Goal: Task Accomplishment & Management: Use online tool/utility

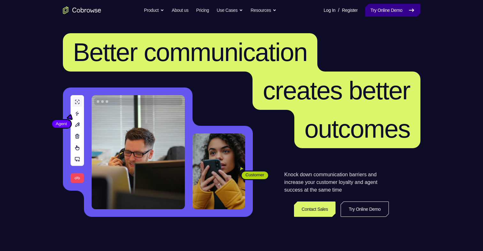
click at [398, 12] on link "Try Online Demo" at bounding box center [392, 10] width 55 height 13
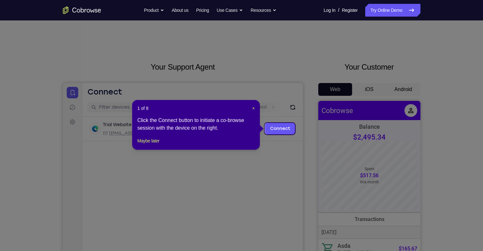
click at [250, 108] on header "1 of 8 ×" at bounding box center [195, 108] width 117 height 6
click at [253, 108] on span "×" at bounding box center [253, 108] width 3 height 5
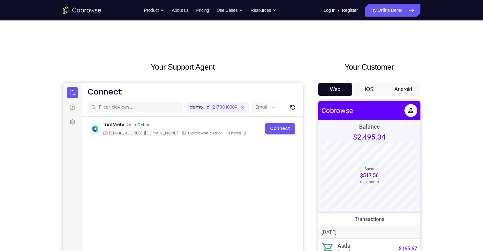
click at [403, 88] on button "Android" at bounding box center [403, 89] width 34 height 13
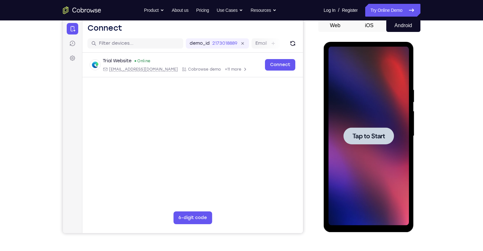
click at [383, 142] on div at bounding box center [368, 135] width 50 height 17
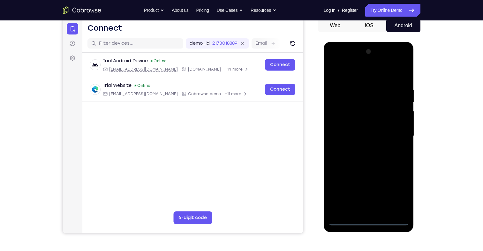
click at [368, 220] on div at bounding box center [368, 136] width 80 height 179
click at [401, 191] on div at bounding box center [368, 136] width 80 height 179
click at [368, 77] on div at bounding box center [368, 136] width 80 height 179
click at [397, 133] on div at bounding box center [368, 136] width 80 height 179
click at [364, 210] on div at bounding box center [368, 136] width 80 height 179
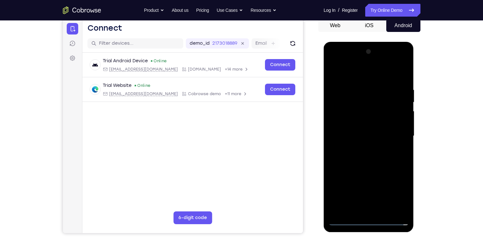
click at [369, 131] on div at bounding box center [368, 136] width 80 height 179
click at [373, 124] on div at bounding box center [368, 136] width 80 height 179
click at [373, 135] on div at bounding box center [368, 136] width 80 height 179
click at [361, 162] on div at bounding box center [368, 136] width 80 height 179
click at [384, 70] on div at bounding box center [368, 136] width 80 height 179
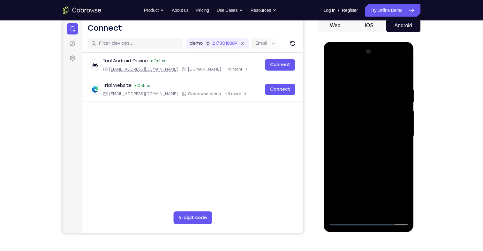
click at [377, 86] on div at bounding box center [368, 136] width 80 height 179
click at [384, 212] on div at bounding box center [368, 136] width 80 height 179
click at [378, 168] on div at bounding box center [368, 136] width 80 height 179
click at [370, 131] on div at bounding box center [368, 136] width 80 height 179
click at [354, 207] on div at bounding box center [368, 136] width 80 height 179
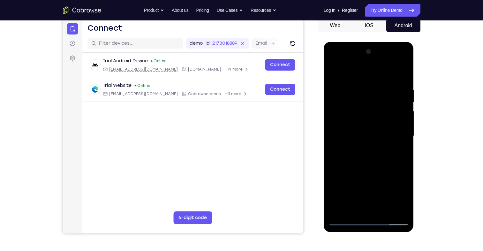
click at [359, 153] on div at bounding box center [368, 136] width 80 height 179
click at [403, 199] on div at bounding box center [368, 136] width 80 height 179
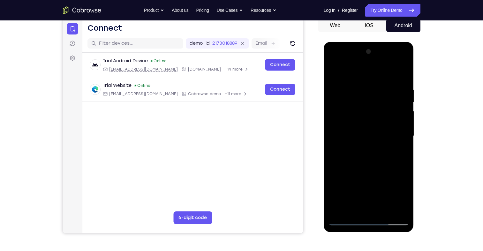
click at [403, 199] on div at bounding box center [368, 136] width 80 height 179
click at [401, 150] on div at bounding box center [368, 136] width 80 height 179
click at [334, 71] on div at bounding box center [368, 136] width 80 height 179
click at [335, 71] on div at bounding box center [368, 136] width 80 height 179
click at [405, 70] on div at bounding box center [368, 136] width 80 height 179
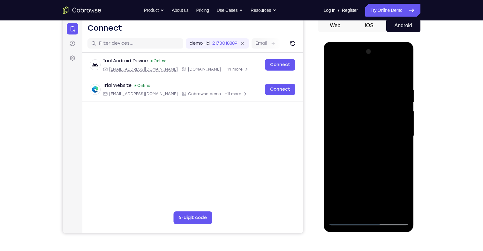
click at [399, 210] on div at bounding box center [368, 136] width 80 height 179
drag, startPoint x: 376, startPoint y: 72, endPoint x: 376, endPoint y: 179, distance: 107.5
click at [376, 179] on div at bounding box center [368, 136] width 80 height 179
drag, startPoint x: 384, startPoint y: 72, endPoint x: 373, endPoint y: 185, distance: 113.8
click at [373, 185] on div at bounding box center [368, 136] width 80 height 179
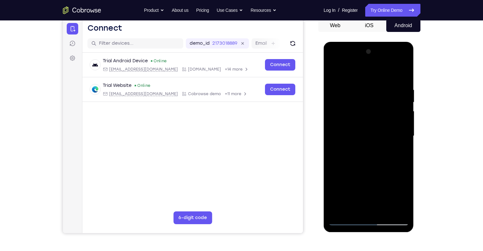
click at [349, 184] on div at bounding box center [368, 136] width 80 height 179
click at [402, 80] on div at bounding box center [368, 136] width 80 height 179
click at [372, 184] on div at bounding box center [368, 136] width 80 height 179
click at [402, 126] on div at bounding box center [368, 136] width 80 height 179
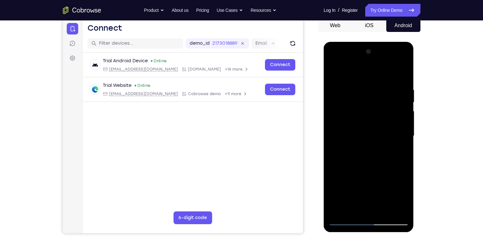
click at [403, 125] on div at bounding box center [368, 136] width 80 height 179
click at [333, 125] on div at bounding box center [368, 136] width 80 height 179
click at [404, 127] on div at bounding box center [368, 136] width 80 height 179
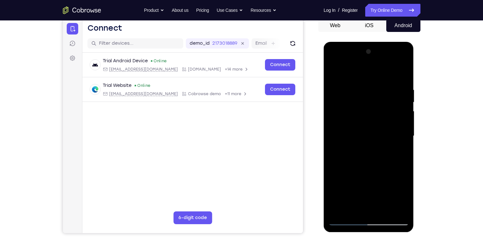
click at [404, 127] on div at bounding box center [368, 136] width 80 height 179
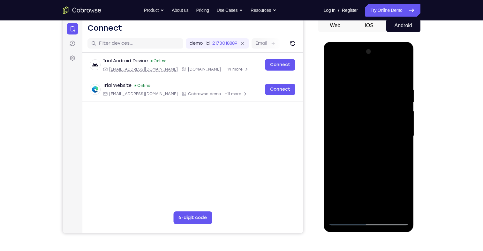
click at [332, 68] on div at bounding box center [368, 136] width 80 height 179
click at [374, 186] on div at bounding box center [368, 136] width 80 height 179
click at [336, 72] on div at bounding box center [368, 136] width 80 height 179
click at [405, 70] on div at bounding box center [368, 136] width 80 height 179
click at [372, 168] on div at bounding box center [368, 136] width 80 height 179
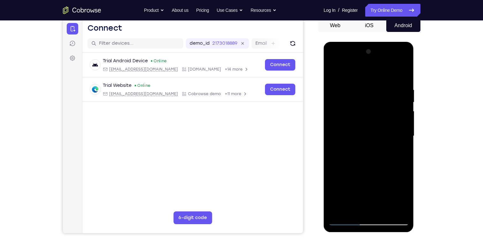
click at [354, 81] on div at bounding box center [368, 136] width 80 height 179
click at [364, 188] on div at bounding box center [368, 136] width 80 height 179
click at [376, 188] on div at bounding box center [368, 136] width 80 height 179
click at [366, 131] on div at bounding box center [368, 136] width 80 height 179
click at [366, 167] on div at bounding box center [368, 136] width 80 height 179
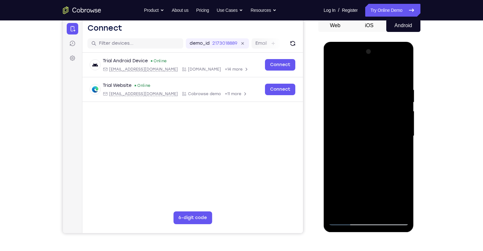
drag, startPoint x: 353, startPoint y: 164, endPoint x: 338, endPoint y: 165, distance: 15.6
click at [338, 165] on div at bounding box center [368, 136] width 80 height 179
click at [338, 74] on div at bounding box center [368, 136] width 80 height 179
drag, startPoint x: 383, startPoint y: 197, endPoint x: 377, endPoint y: 140, distance: 57.1
click at [377, 140] on div at bounding box center [368, 136] width 80 height 179
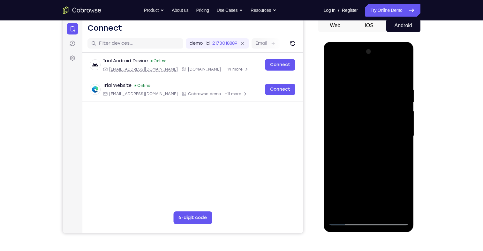
click at [385, 170] on div at bounding box center [368, 136] width 80 height 179
drag, startPoint x: 370, startPoint y: 195, endPoint x: 292, endPoint y: 174, distance: 81.2
click at [324, 174] on html "Online web based iOS Simulators and Android Emulators. Run iPhone, iPad, Mobile…" at bounding box center [369, 137] width 91 height 191
click at [338, 79] on div at bounding box center [368, 136] width 80 height 179
click at [336, 76] on div at bounding box center [368, 136] width 80 height 179
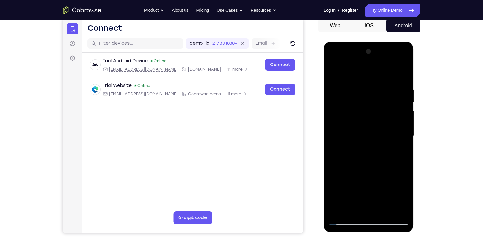
click at [372, 144] on div at bounding box center [368, 136] width 80 height 179
click at [336, 78] on div at bounding box center [368, 136] width 80 height 179
click at [387, 211] on div at bounding box center [368, 136] width 80 height 179
click at [347, 143] on div at bounding box center [368, 136] width 80 height 179
click at [332, 71] on div at bounding box center [368, 136] width 80 height 179
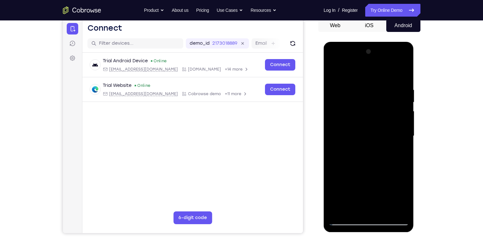
click at [338, 211] on div at bounding box center [368, 136] width 80 height 179
drag, startPoint x: 368, startPoint y: 173, endPoint x: 357, endPoint y: 98, distance: 75.8
click at [357, 98] on div at bounding box center [368, 136] width 80 height 179
drag, startPoint x: 367, startPoint y: 182, endPoint x: 361, endPoint y: 118, distance: 64.1
click at [361, 118] on div at bounding box center [368, 136] width 80 height 179
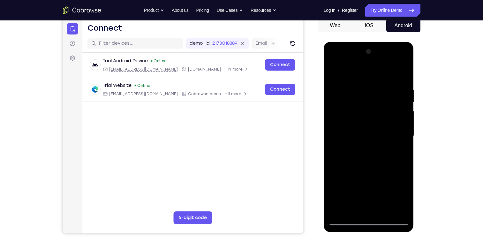
drag, startPoint x: 366, startPoint y: 193, endPoint x: 369, endPoint y: 119, distance: 73.8
click at [369, 119] on div at bounding box center [368, 136] width 80 height 179
click at [340, 156] on div at bounding box center [368, 136] width 80 height 179
click at [345, 110] on div at bounding box center [368, 136] width 80 height 179
